Goal: Task Accomplishment & Management: Manage account settings

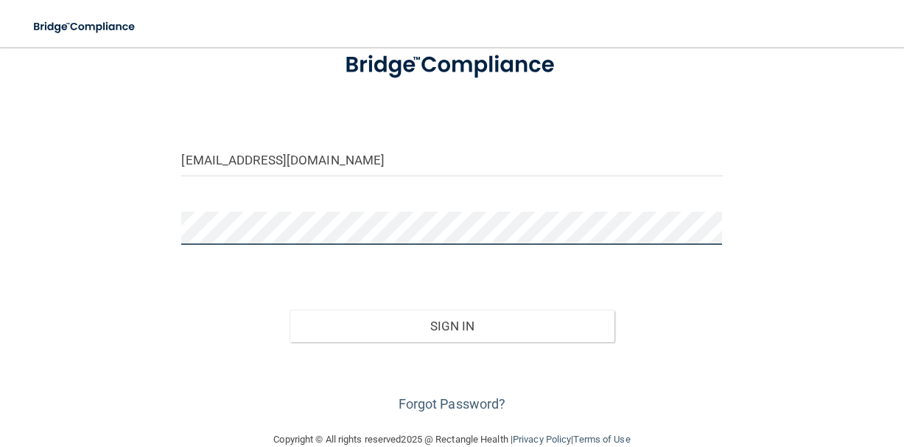
scroll to position [103, 0]
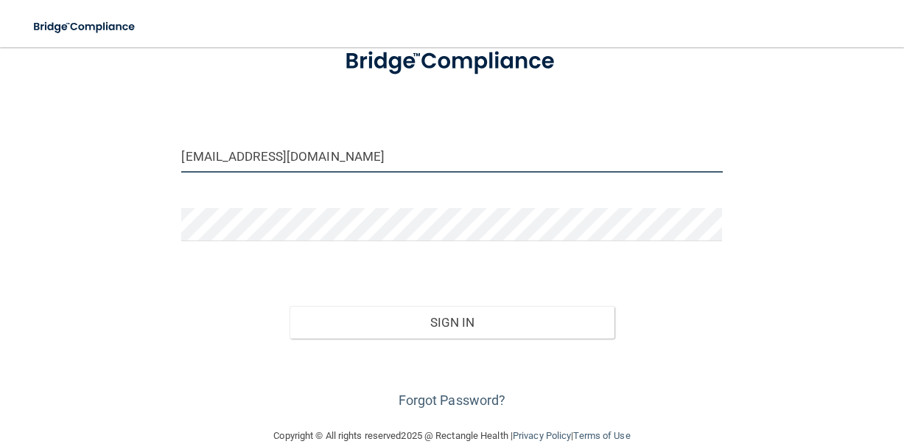
drag, startPoint x: 220, startPoint y: 158, endPoint x: 155, endPoint y: 158, distance: 64.9
click at [155, 158] on div "[EMAIL_ADDRESS][DOMAIN_NAME] Invalid email/password. You don't have permission …" at bounding box center [451, 185] width 845 height 453
type input "[EMAIL_ADDRESS][DOMAIN_NAME]"
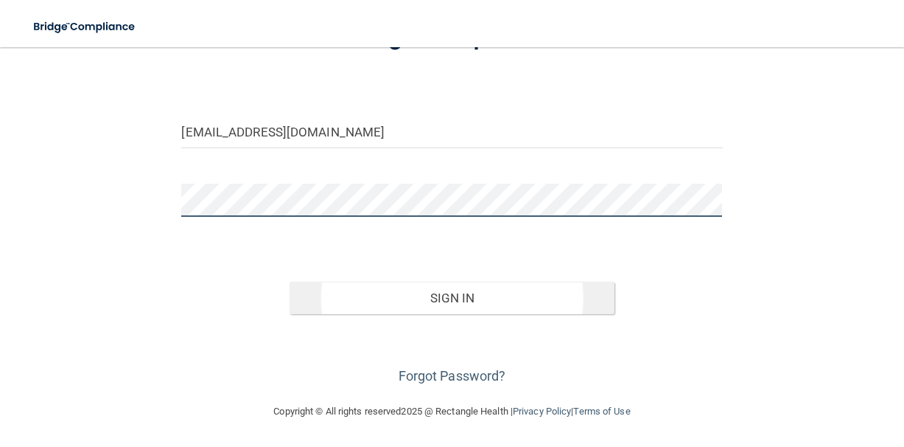
scroll to position [126, 0]
click at [475, 298] on button "Sign In" at bounding box center [452, 299] width 324 height 32
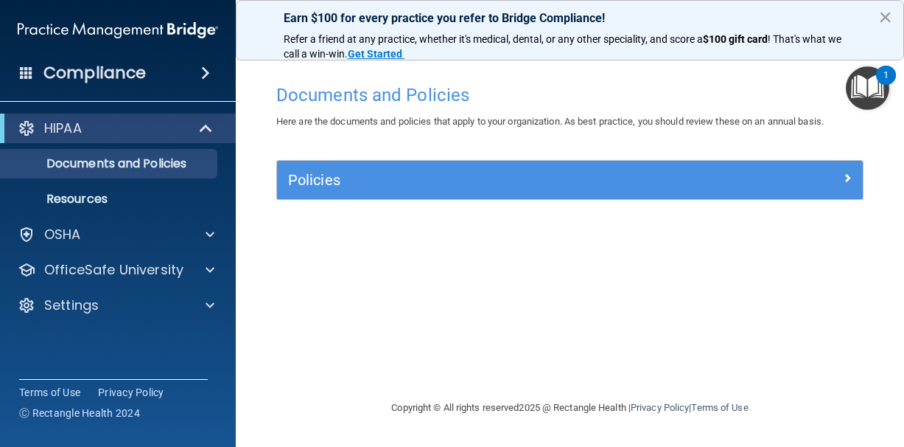
click at [880, 15] on button "×" at bounding box center [886, 17] width 14 height 24
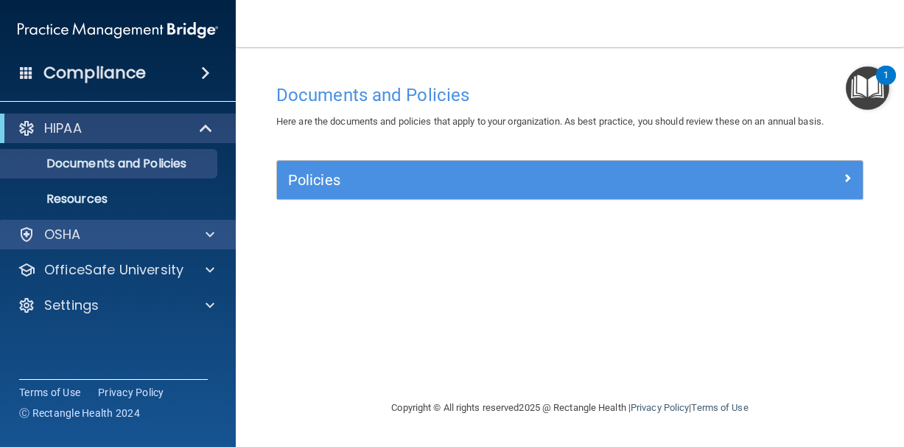
click at [79, 234] on p "OSHA" at bounding box center [62, 235] width 37 height 18
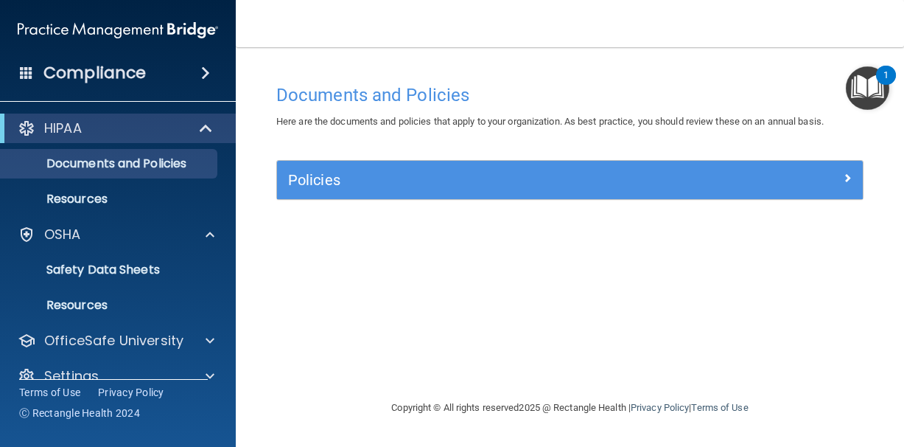
click at [164, 119] on div "HIPAA" at bounding box center [98, 128] width 182 height 18
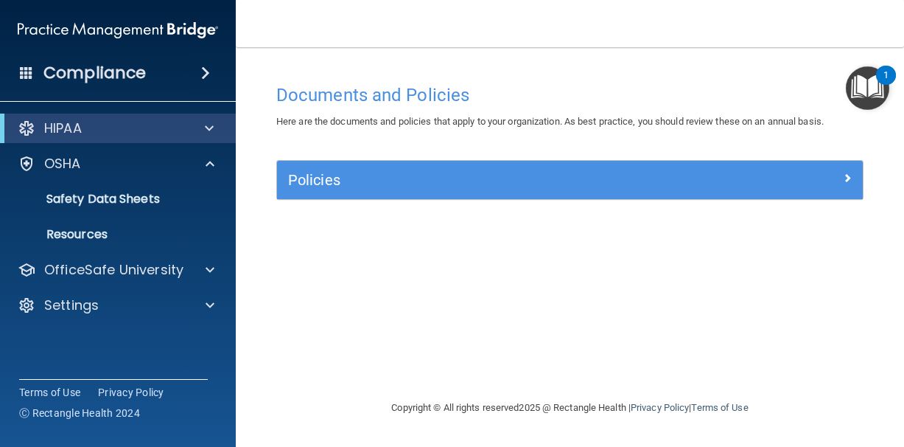
click at [208, 74] on span at bounding box center [205, 73] width 9 height 18
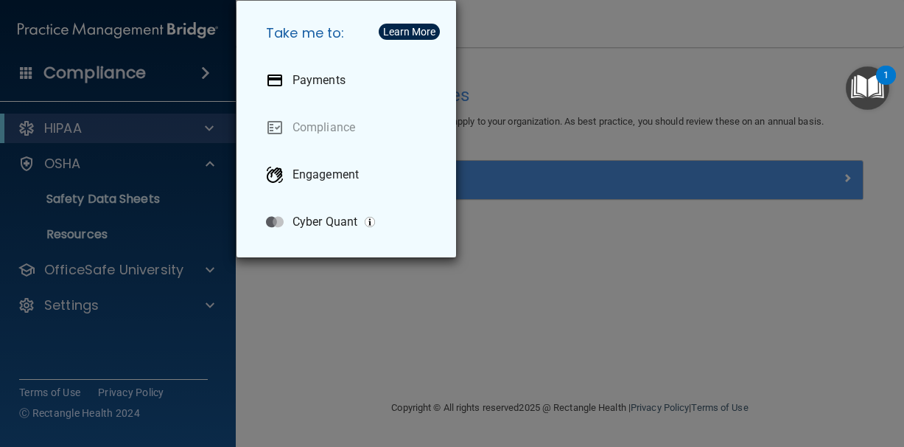
click at [324, 136] on link "Compliance" at bounding box center [349, 127] width 190 height 41
click at [325, 129] on link "Compliance" at bounding box center [349, 127] width 190 height 41
click at [413, 284] on div "Take me to: Payments Compliance Engagement Cyber Quant" at bounding box center [452, 223] width 904 height 447
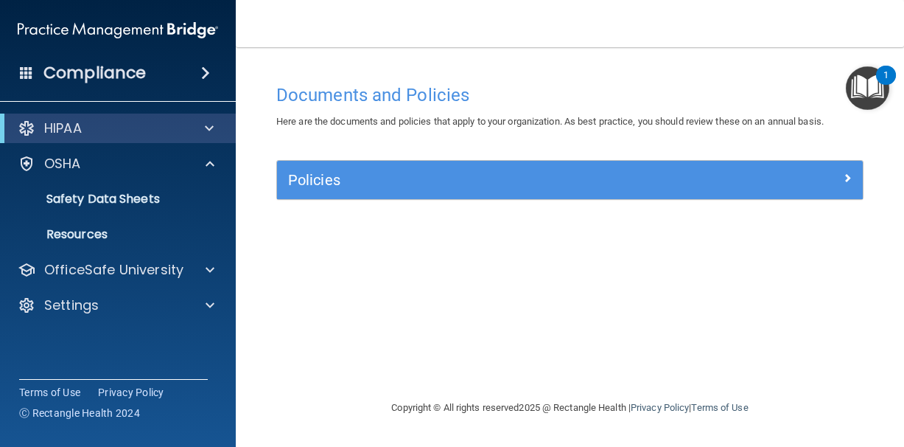
click at [35, 71] on div "Compliance" at bounding box center [118, 73] width 236 height 32
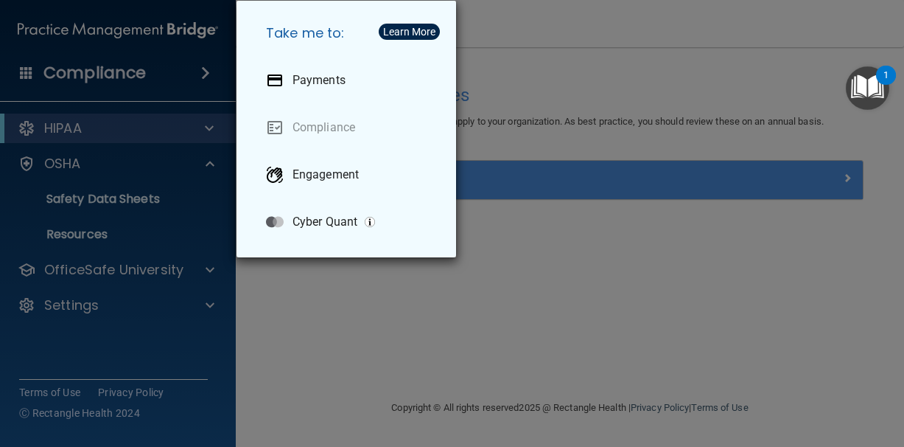
click at [321, 334] on div "Take me to: Payments Compliance Engagement Cyber Quant" at bounding box center [452, 223] width 904 height 447
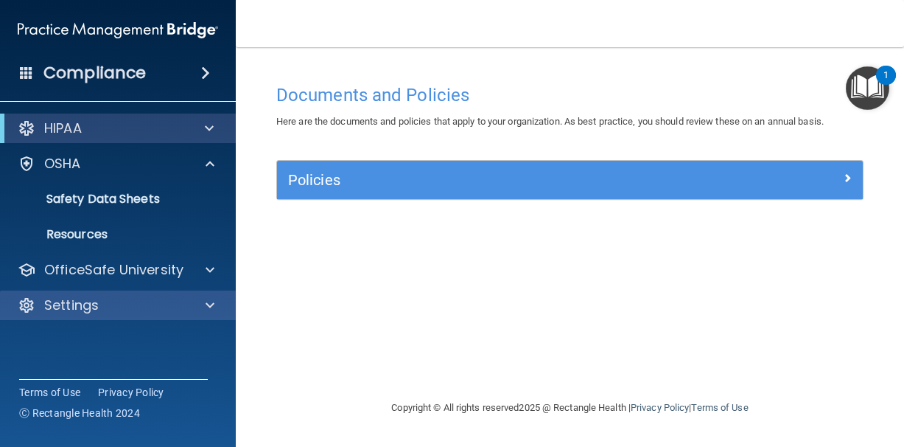
click at [178, 304] on div "Settings" at bounding box center [98, 305] width 183 height 18
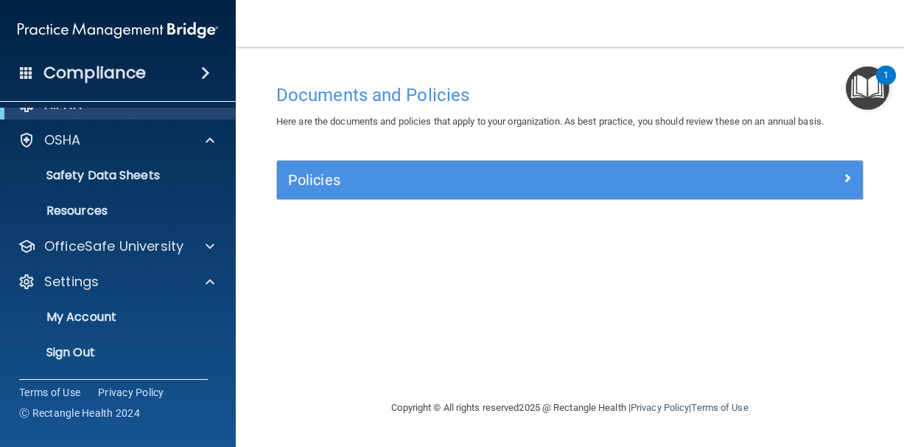
scroll to position [24, 0]
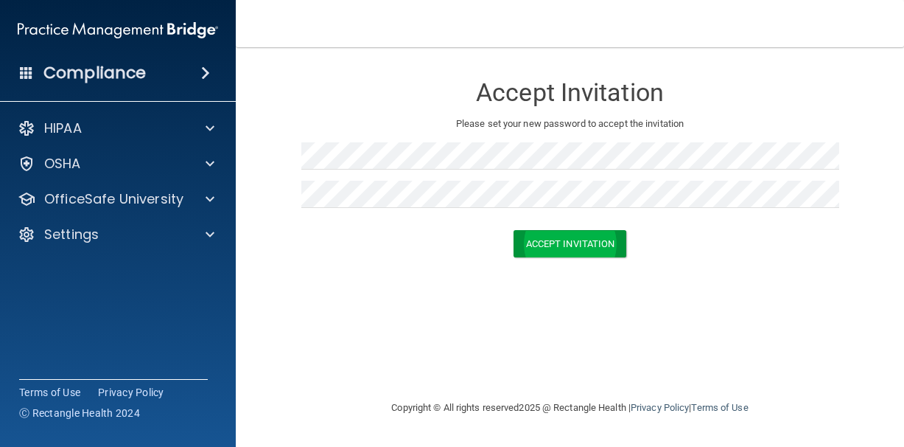
click at [540, 239] on button "Accept Invitation" at bounding box center [571, 243] width 114 height 27
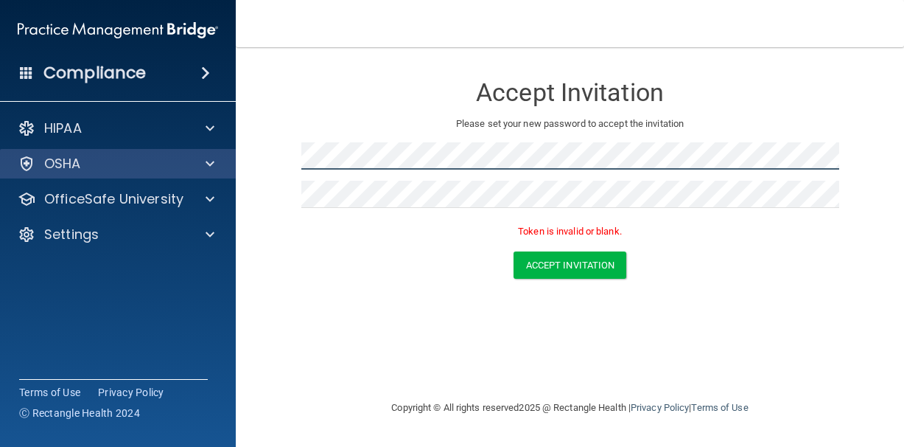
click at [237, 156] on main "Accept Invitation Please set your new password to accept the invitation Token i…" at bounding box center [570, 246] width 668 height 399
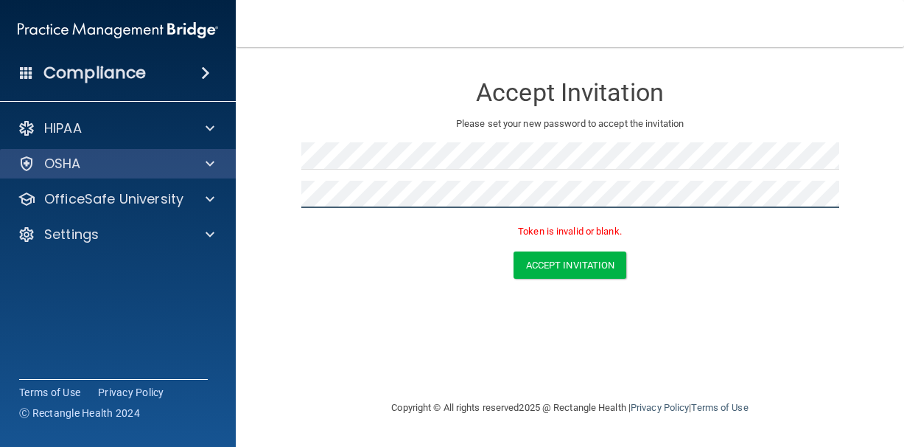
click at [221, 178] on div "Compliance HIPAA Documents and Policies Report an Incident Business Associates …" at bounding box center [452, 223] width 904 height 447
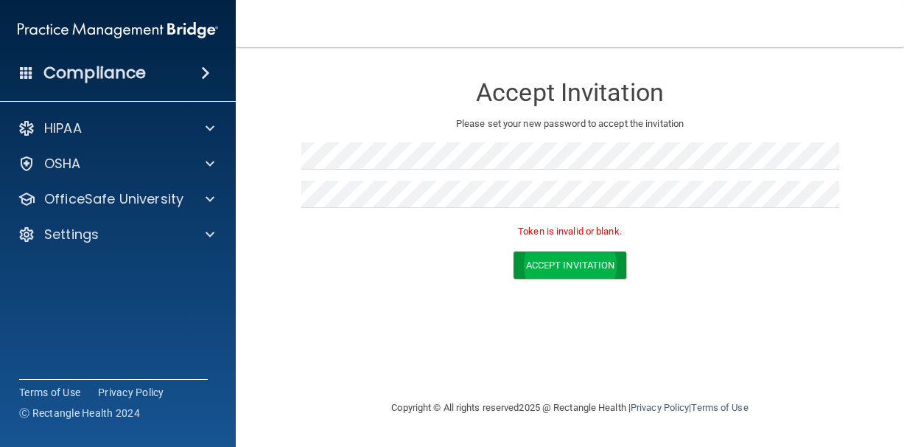
click at [565, 265] on button "Accept Invitation" at bounding box center [571, 264] width 114 height 27
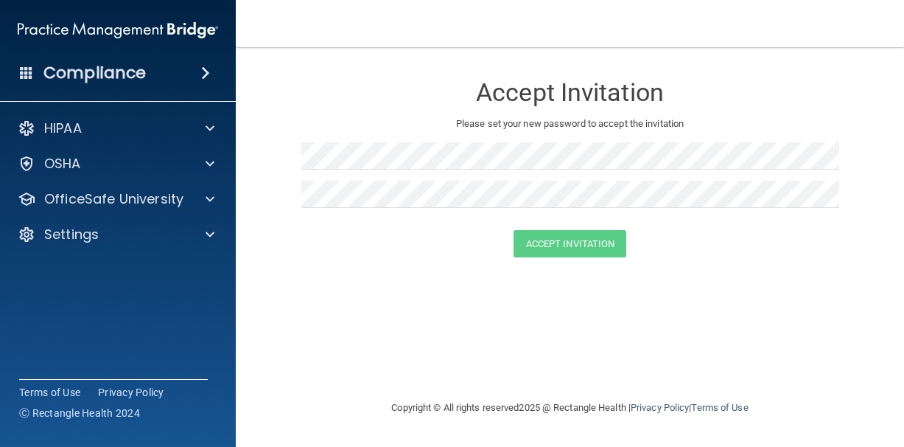
click at [761, 313] on div "Accept Invitation Please set your new password to accept the invitation Accept …" at bounding box center [570, 223] width 610 height 322
click at [587, 244] on button "Accept Invitation" at bounding box center [571, 243] width 114 height 27
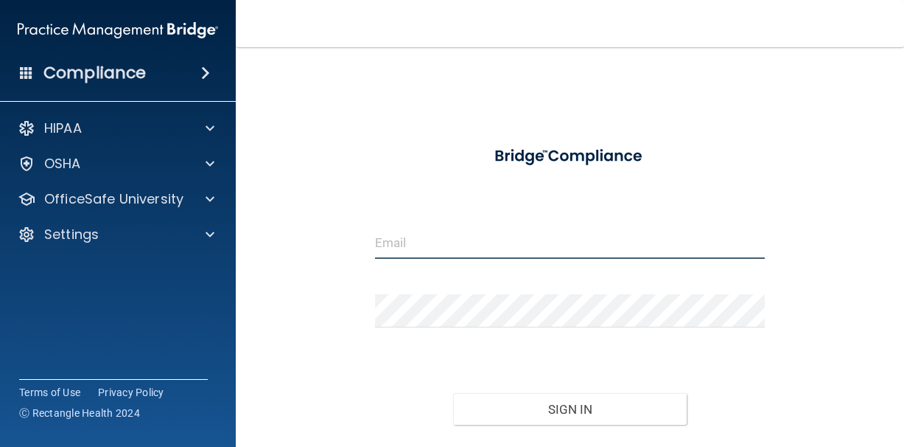
type input "[EMAIL_ADDRESS][DOMAIN_NAME]"
click at [392, 237] on input "[EMAIL_ADDRESS][DOMAIN_NAME]" at bounding box center [570, 242] width 390 height 33
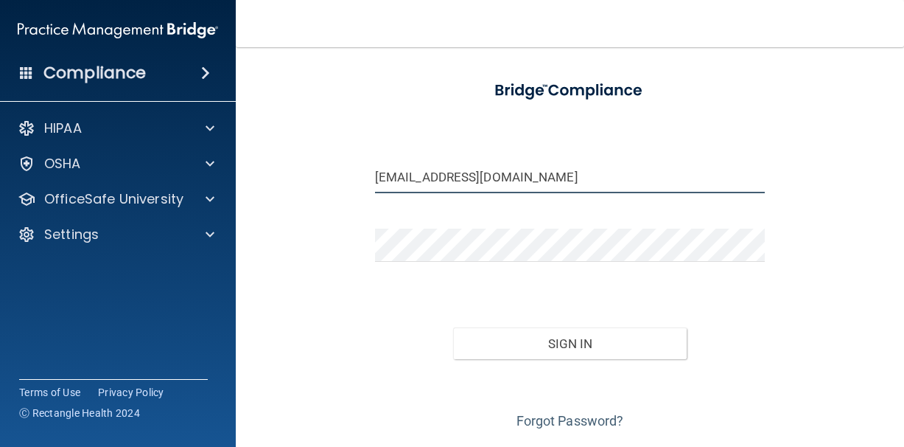
scroll to position [69, 0]
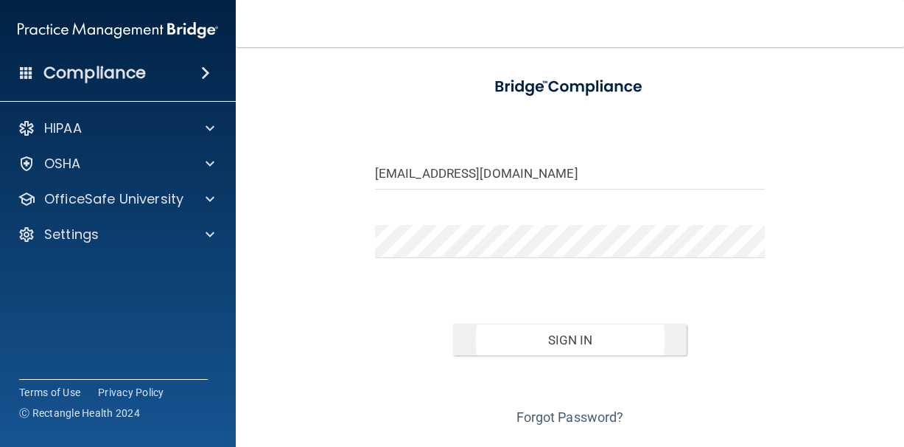
click at [555, 342] on button "Sign In" at bounding box center [570, 340] width 234 height 32
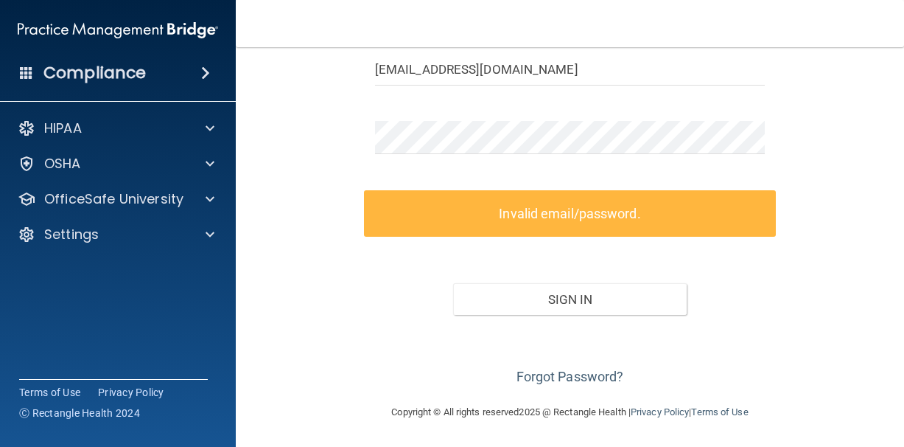
scroll to position [172, 0]
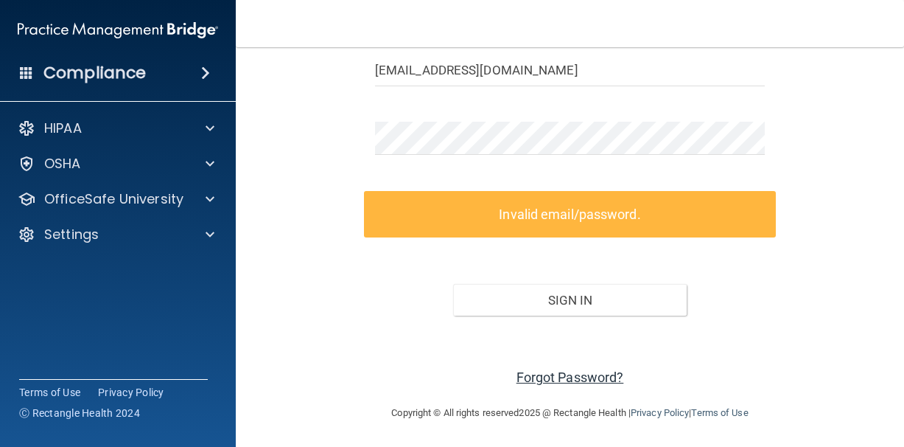
click at [576, 375] on link "Forgot Password?" at bounding box center [571, 376] width 108 height 15
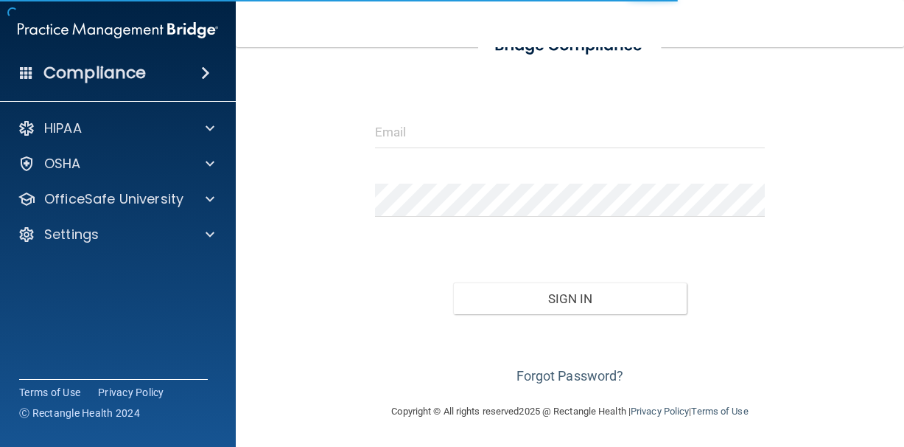
scroll to position [109, 0]
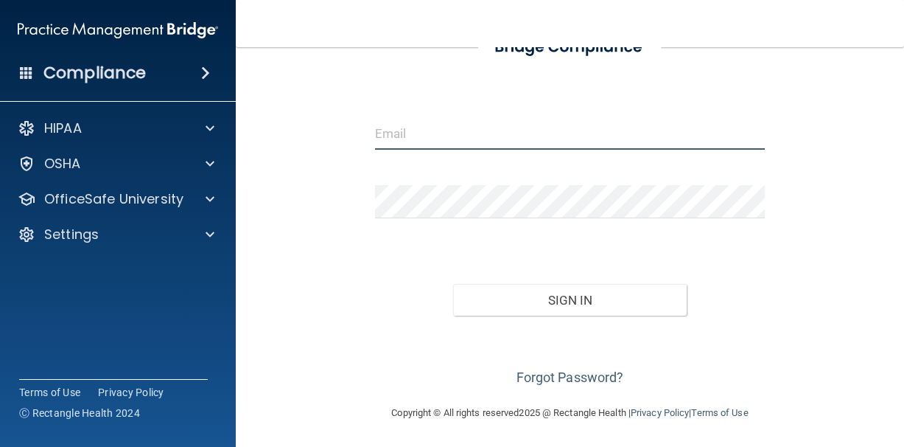
type input "[EMAIL_ADDRESS][DOMAIN_NAME]"
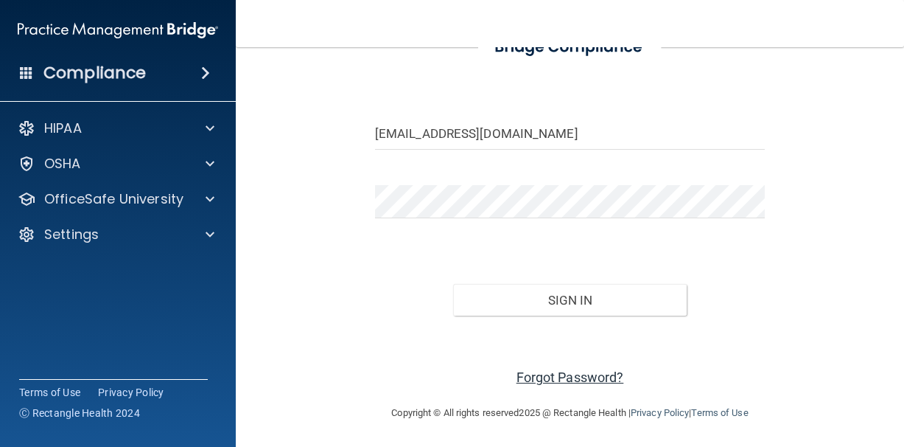
click at [551, 378] on link "Forgot Password?" at bounding box center [571, 376] width 108 height 15
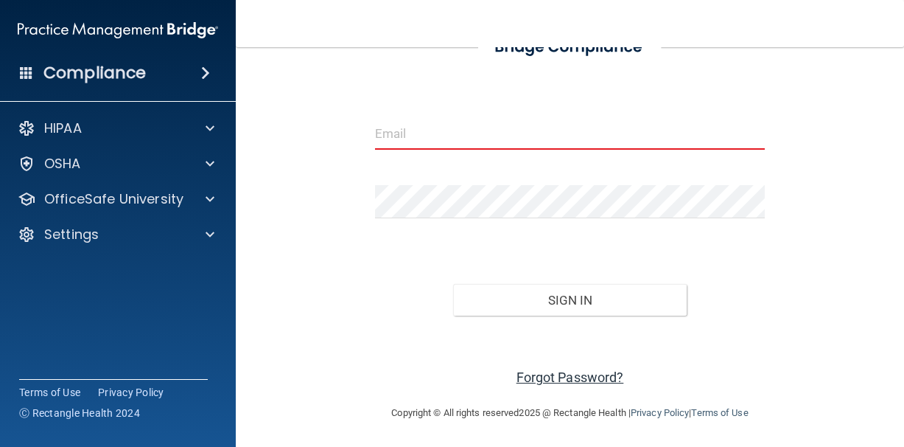
click at [551, 370] on link "Forgot Password?" at bounding box center [571, 376] width 108 height 15
